Goal: Information Seeking & Learning: Learn about a topic

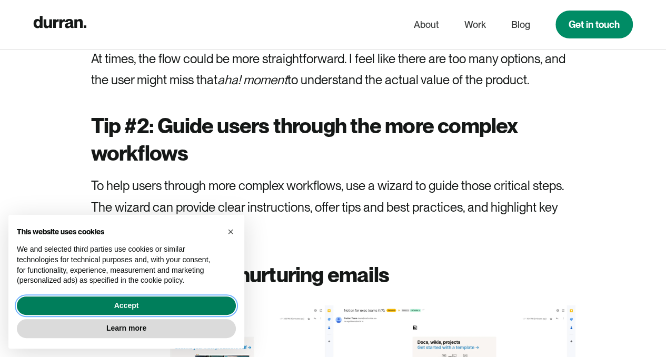
click at [210, 301] on button "Accept" at bounding box center [126, 305] width 219 height 19
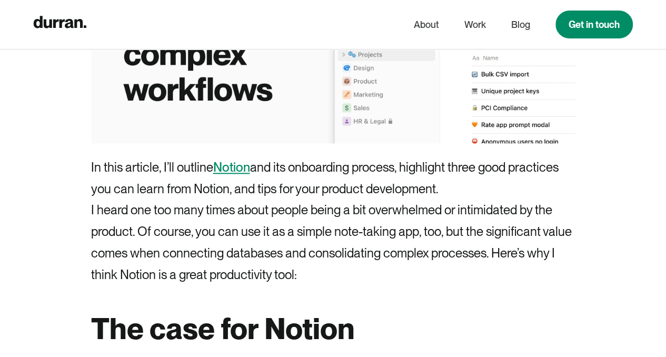
scroll to position [609, 0]
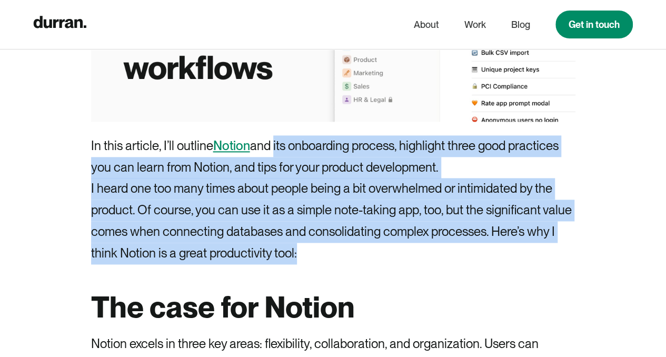
drag, startPoint x: 272, startPoint y: 147, endPoint x: 425, endPoint y: 245, distance: 181.6
click at [364, 234] on p "I heard one too many times about people being a bit overwhelmed or intimidated …" at bounding box center [333, 221] width 484 height 86
click at [380, 235] on p "I heard one too many times about people being a bit overwhelmed or intimidated …" at bounding box center [333, 221] width 484 height 86
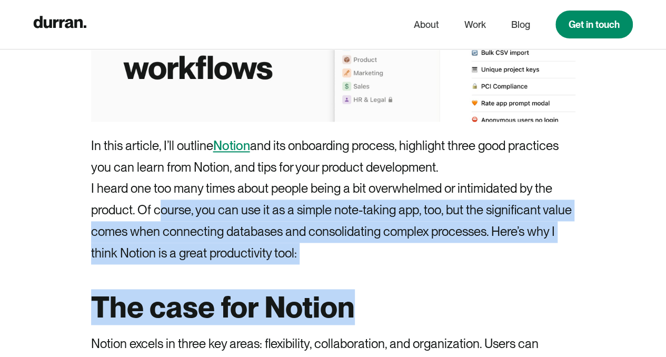
drag, startPoint x: 185, startPoint y: 214, endPoint x: 380, endPoint y: 265, distance: 201.8
click at [380, 251] on p "I heard one too many times about people being a bit overwhelmed or intimidated …" at bounding box center [333, 221] width 484 height 86
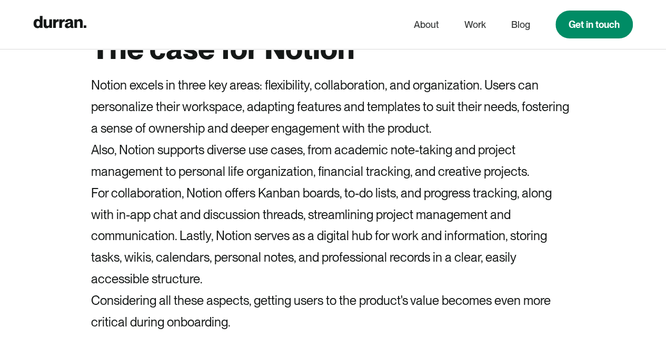
scroll to position [873, 0]
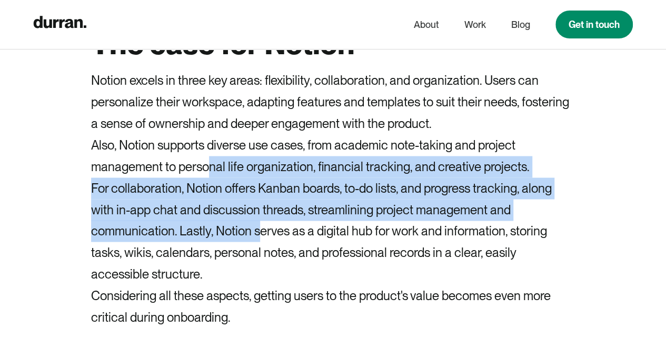
drag, startPoint x: 212, startPoint y: 167, endPoint x: 256, endPoint y: 227, distance: 75.0
click at [256, 228] on p "For collaboration, Notion offers Kanban boards, to-do lists, and progress track…" at bounding box center [333, 230] width 484 height 107
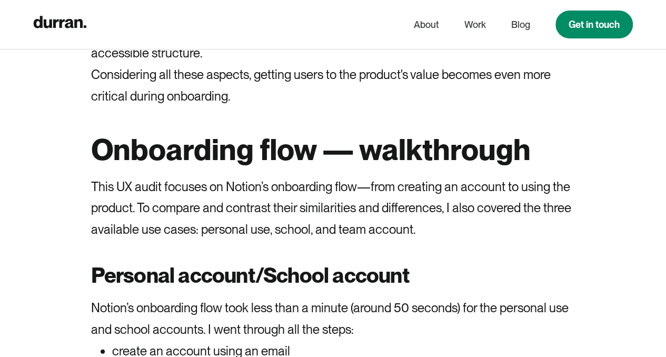
scroll to position [1136, 0]
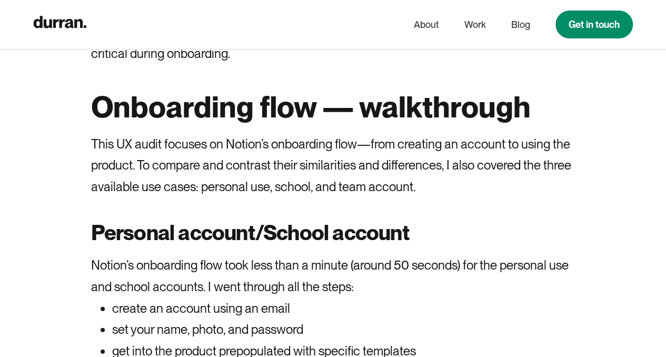
click at [305, 162] on p "This UX audit focuses on Notion’s onboarding flow—from creating an account to u…" at bounding box center [333, 166] width 484 height 64
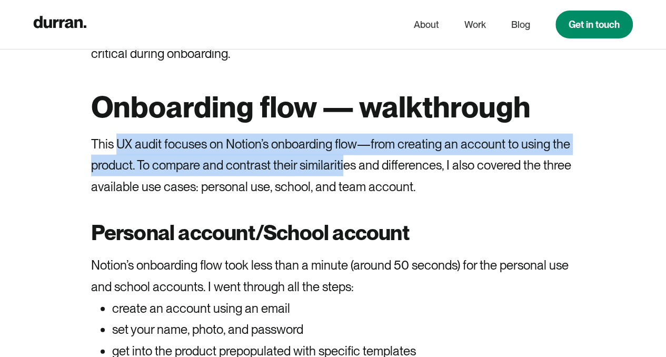
drag, startPoint x: 118, startPoint y: 140, endPoint x: 353, endPoint y: 166, distance: 236.3
click at [350, 166] on p "This UX audit focuses on Notion’s onboarding flow—from creating an account to u…" at bounding box center [333, 166] width 484 height 64
click at [354, 166] on p "This UX audit focuses on Notion’s onboarding flow—from creating an account to u…" at bounding box center [333, 166] width 484 height 64
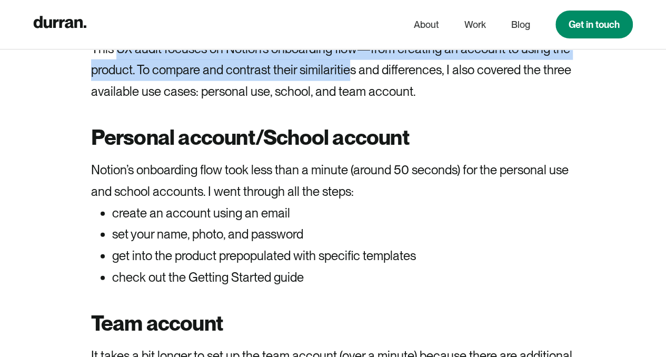
scroll to position [1241, 0]
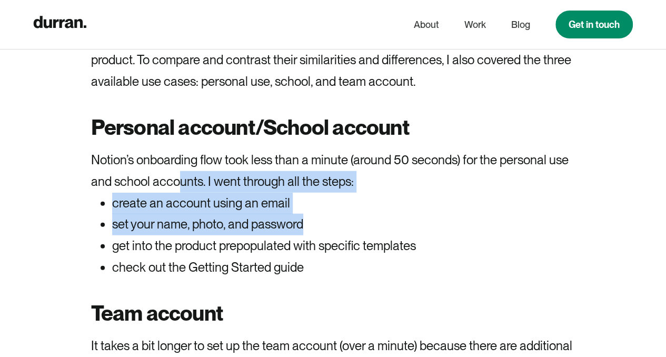
drag, startPoint x: 180, startPoint y: 173, endPoint x: 412, endPoint y: 216, distance: 236.2
click at [412, 216] on li "set your name, photo, and password" at bounding box center [343, 225] width 463 height 22
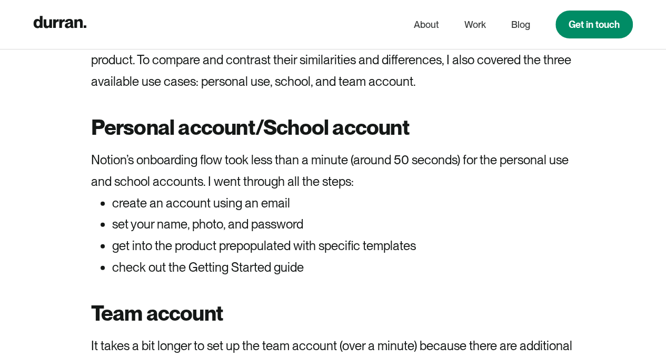
click at [355, 236] on li "get into the product prepopulated with specific templates" at bounding box center [343, 246] width 463 height 22
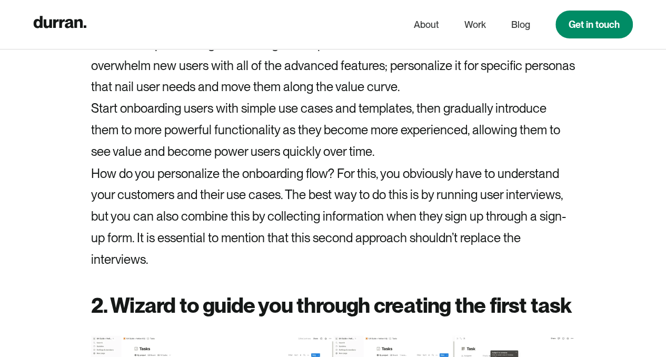
scroll to position [2768, 0]
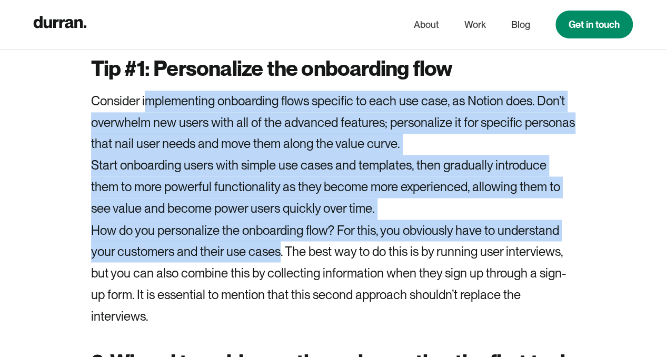
drag, startPoint x: 181, startPoint y: 101, endPoint x: 279, endPoint y: 259, distance: 185.9
click at [279, 259] on div "In this article, I’ll outline Notion and its onboarding process, highlight thre…" at bounding box center [333, 47] width 484 height 4731
click at [279, 259] on p "How do you personalize the onboarding flow? For this, you obviously have to und…" at bounding box center [333, 273] width 484 height 107
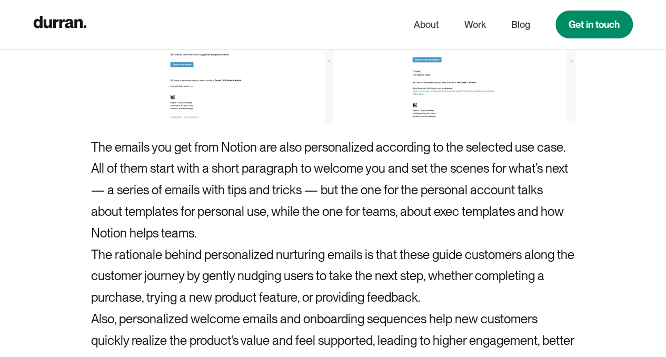
scroll to position [4190, 0]
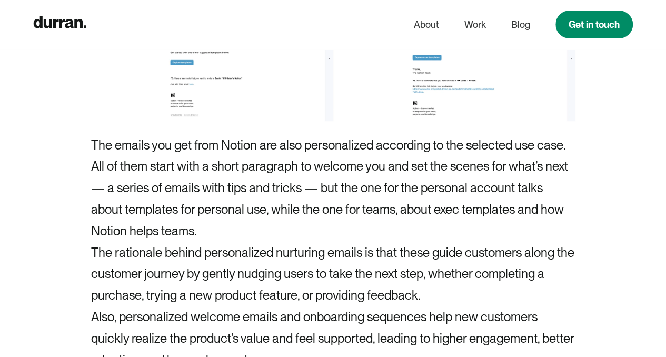
click at [314, 171] on p "All of them start with a short paragraph to welcome you and set the scenes for …" at bounding box center [333, 199] width 484 height 86
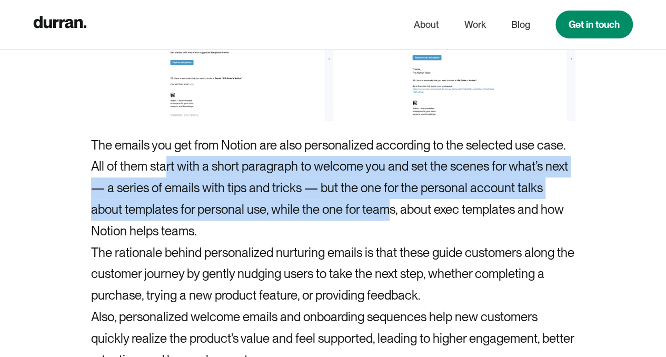
drag, startPoint x: 244, startPoint y: 171, endPoint x: 391, endPoint y: 205, distance: 150.8
click at [391, 205] on p "All of them start with a short paragraph to welcome you and set the scenes for …" at bounding box center [333, 199] width 484 height 86
click at [392, 205] on p "All of them start with a short paragraph to welcome you and set the scenes for …" at bounding box center [333, 199] width 484 height 86
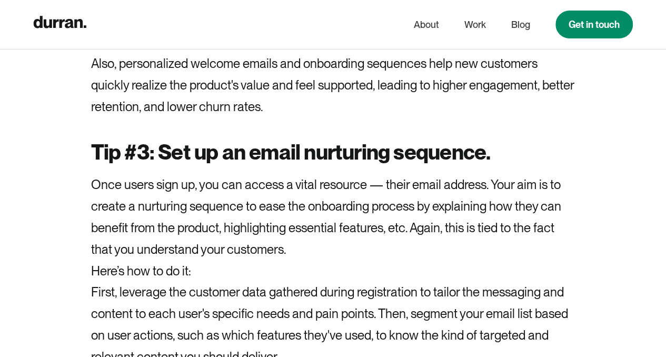
scroll to position [4453, 0]
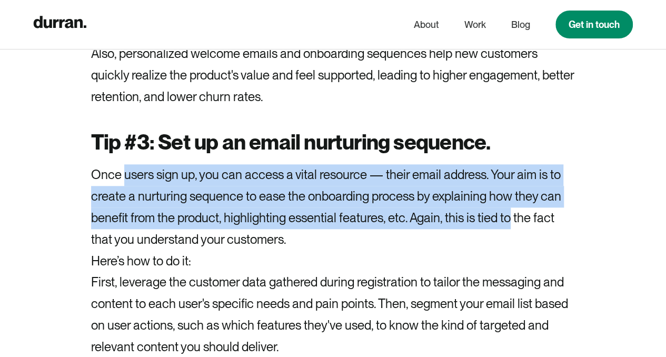
drag, startPoint x: 145, startPoint y: 179, endPoint x: 511, endPoint y: 225, distance: 368.4
click at [511, 225] on p "Once users sign up, you can access a vital resource — their email address. Your…" at bounding box center [333, 207] width 484 height 86
click at [507, 200] on p "Once users sign up, you can access a vital resource — their email address. Your…" at bounding box center [333, 207] width 484 height 86
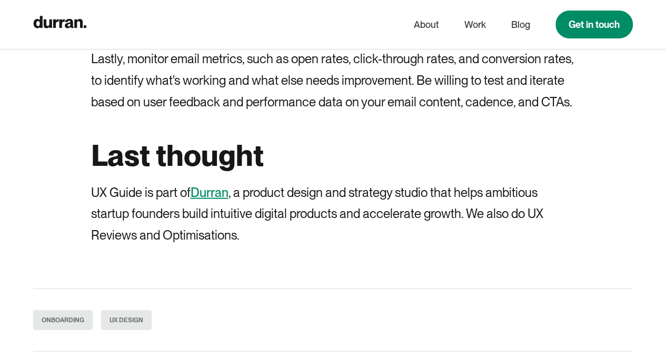
scroll to position [5032, 0]
